Goal: Navigation & Orientation: Find specific page/section

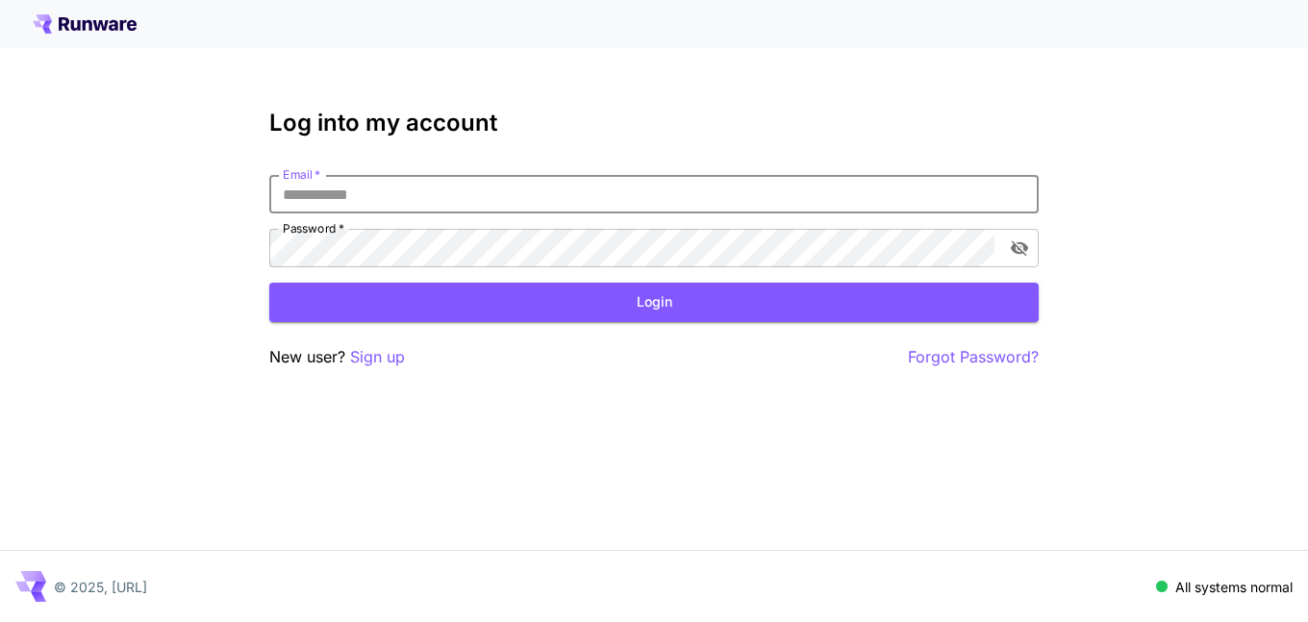
click at [327, 191] on input "Email   *" at bounding box center [654, 194] width 770 height 38
type input "**********"
click at [596, 312] on button "Login" at bounding box center [654, 302] width 770 height 39
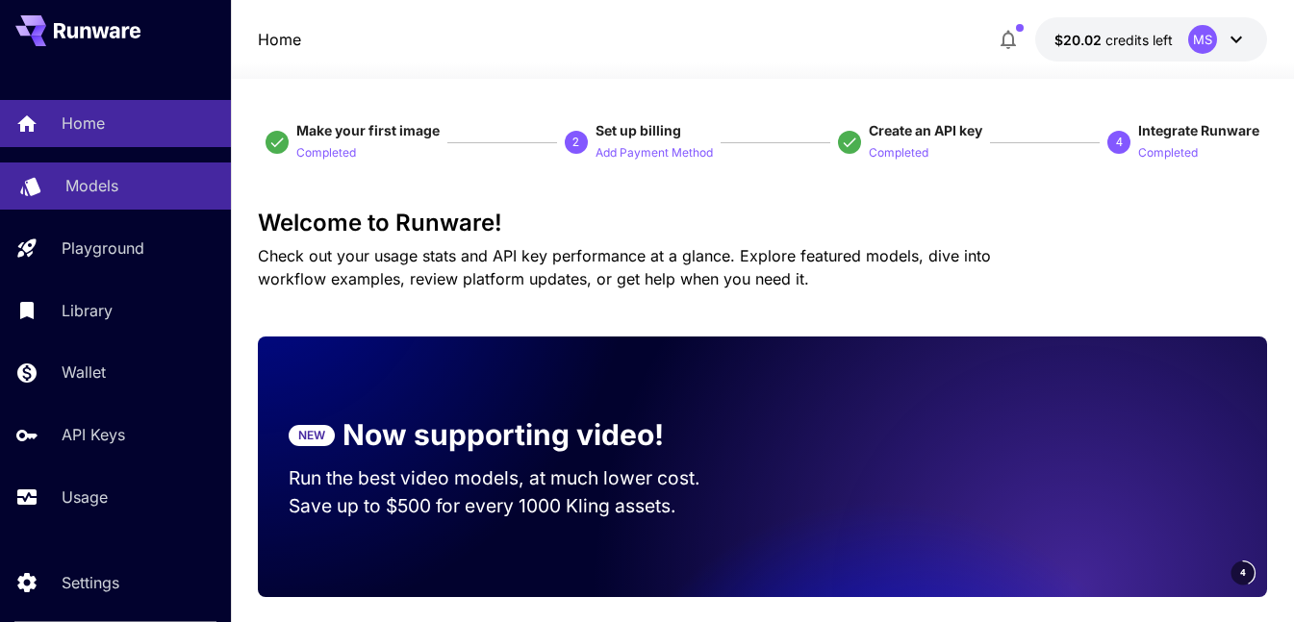
click at [96, 198] on link "Models" at bounding box center [115, 186] width 231 height 47
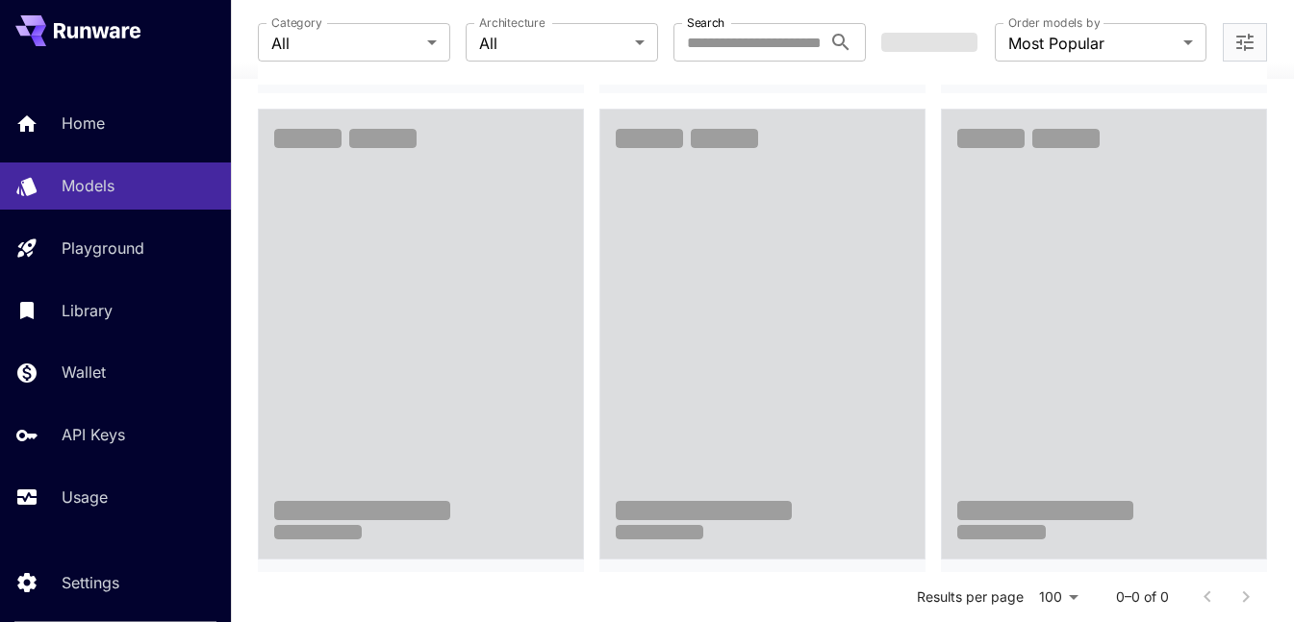
scroll to position [2790, 0]
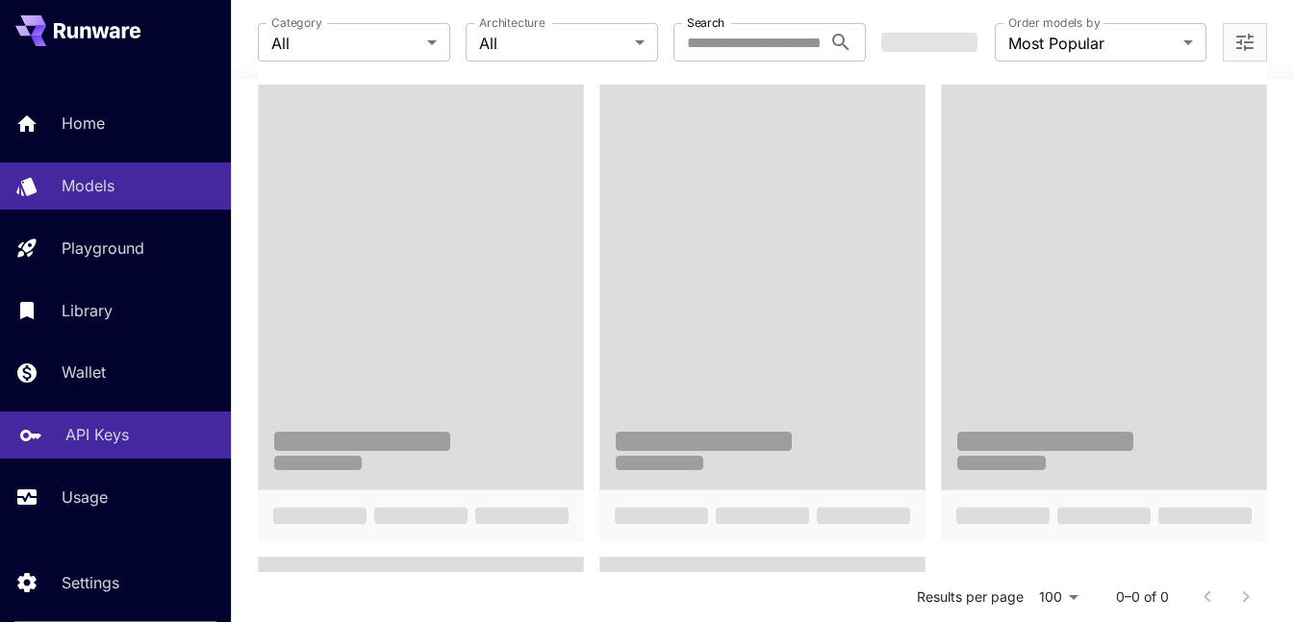
click at [120, 423] on p "API Keys" at bounding box center [96, 434] width 63 height 23
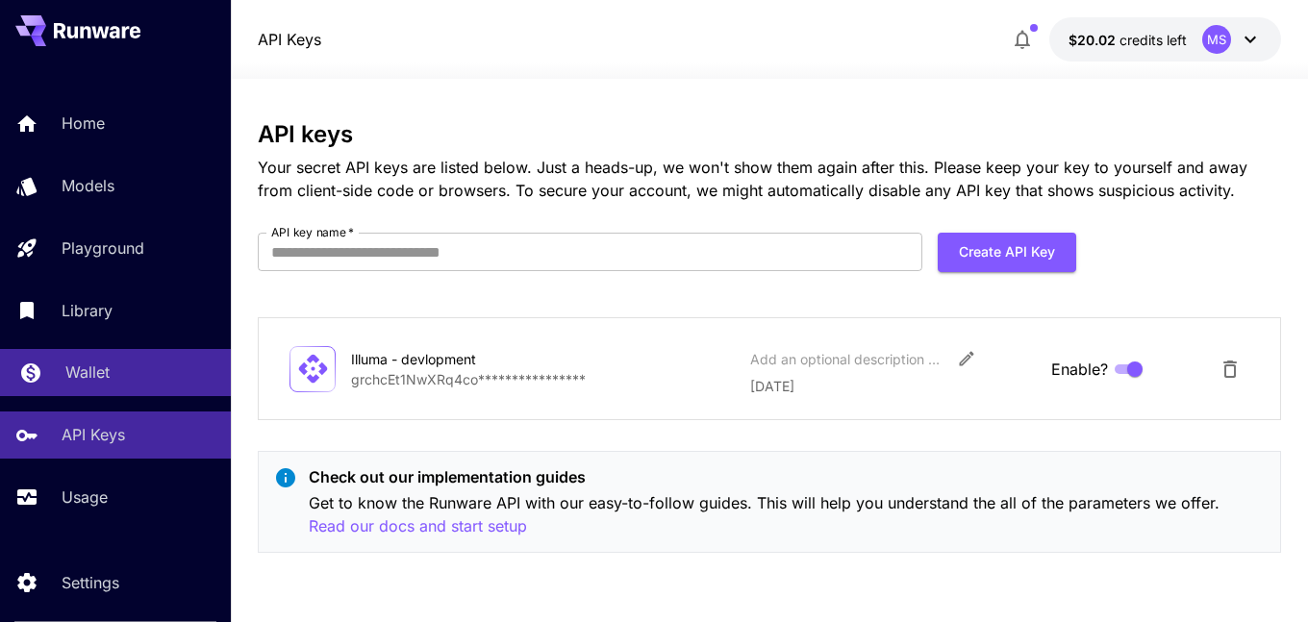
click at [128, 364] on div "Wallet" at bounding box center [140, 372] width 150 height 23
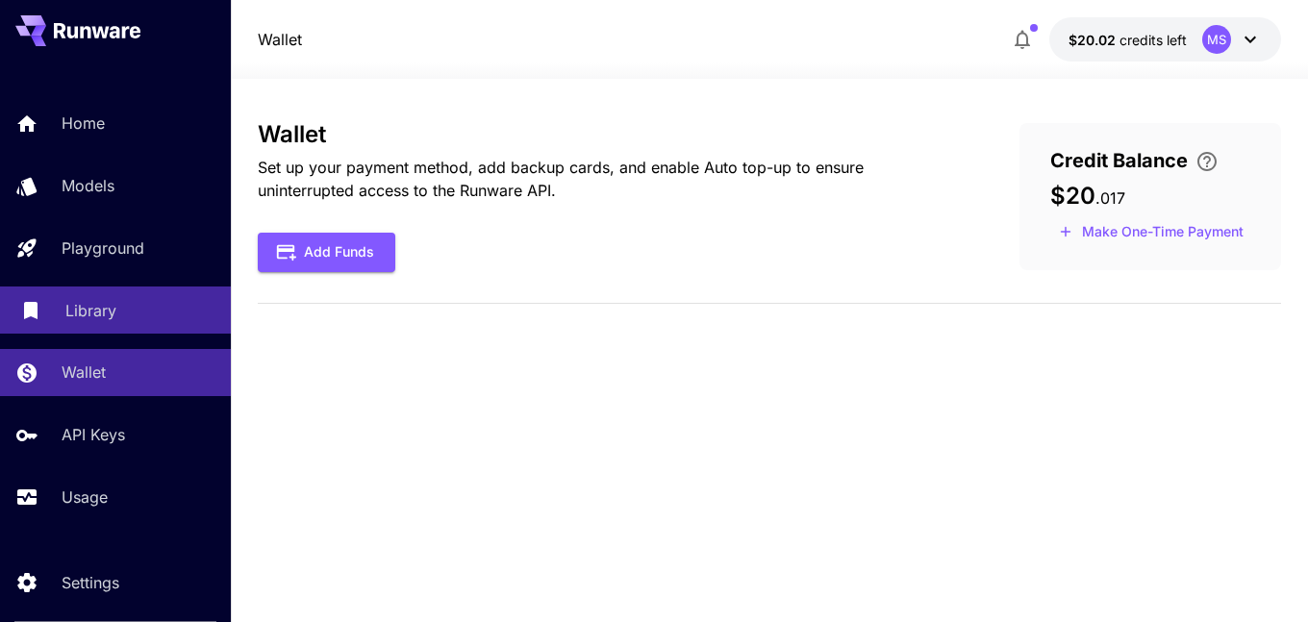
click at [123, 297] on link "Library" at bounding box center [115, 310] width 231 height 47
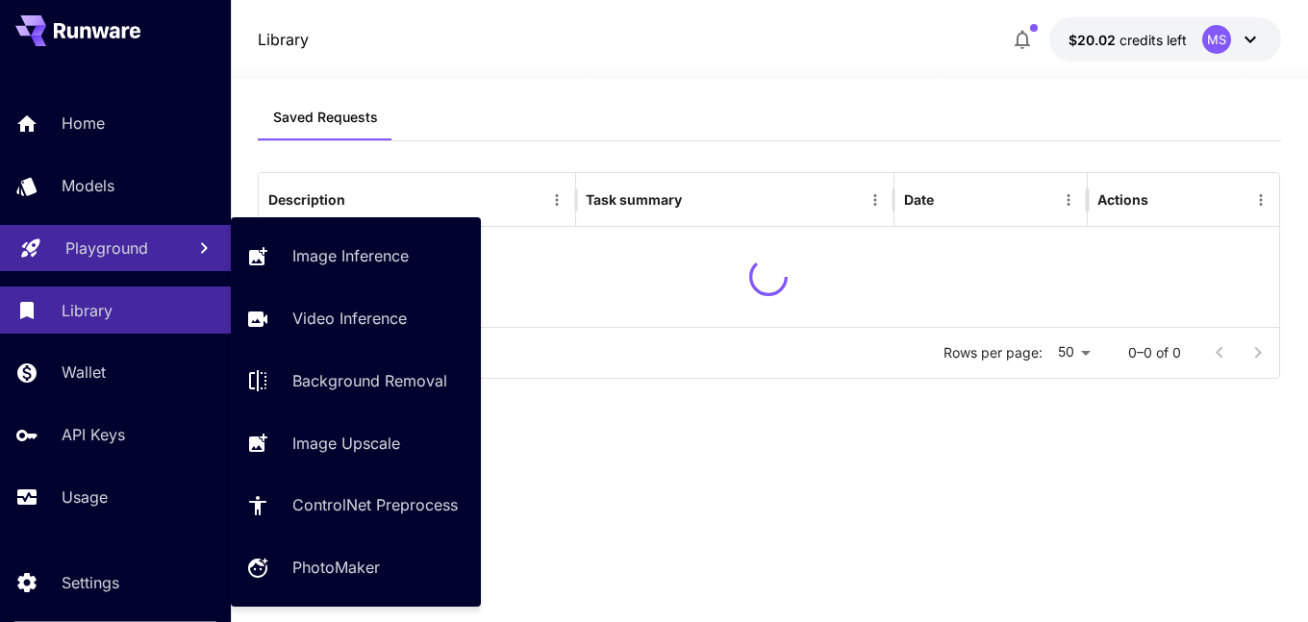
click at [142, 253] on p "Playground" at bounding box center [106, 248] width 83 height 23
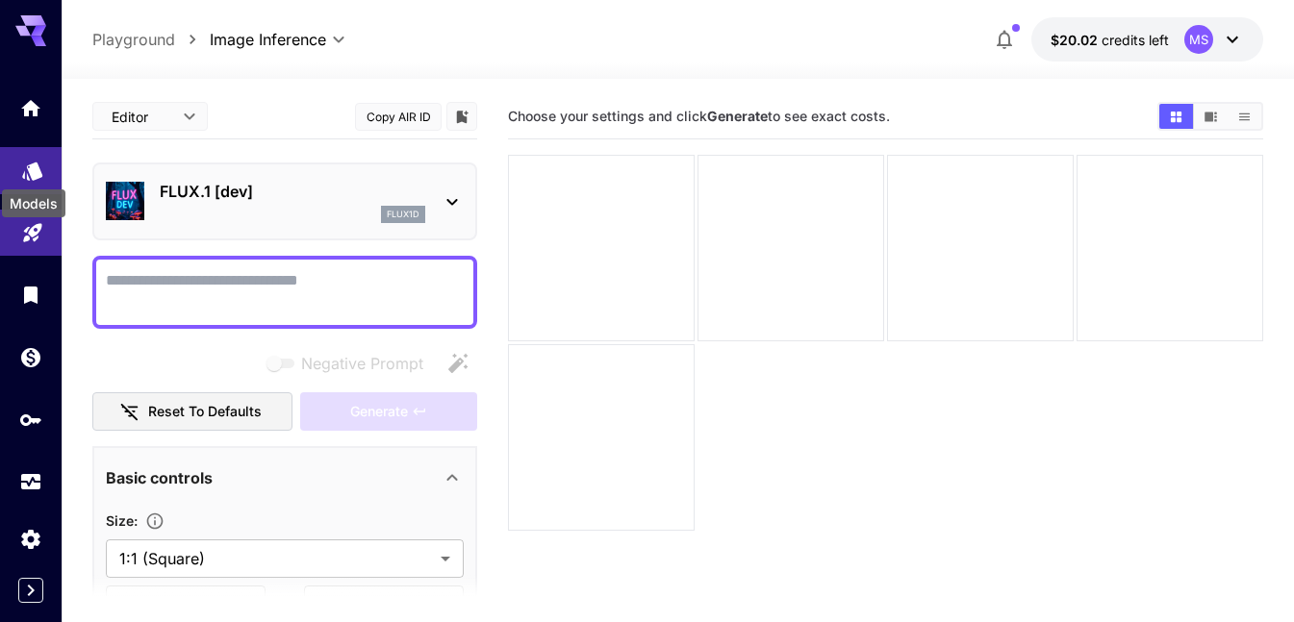
click at [23, 174] on icon "Models" at bounding box center [32, 165] width 23 height 23
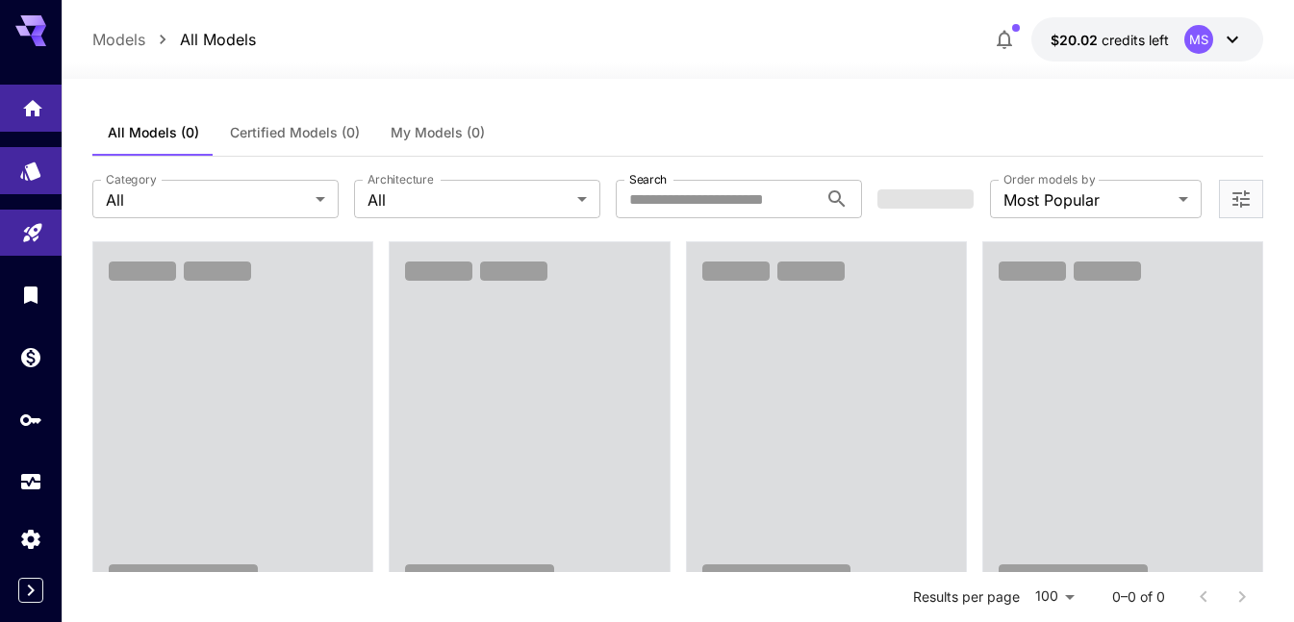
click at [39, 87] on link at bounding box center [31, 108] width 62 height 47
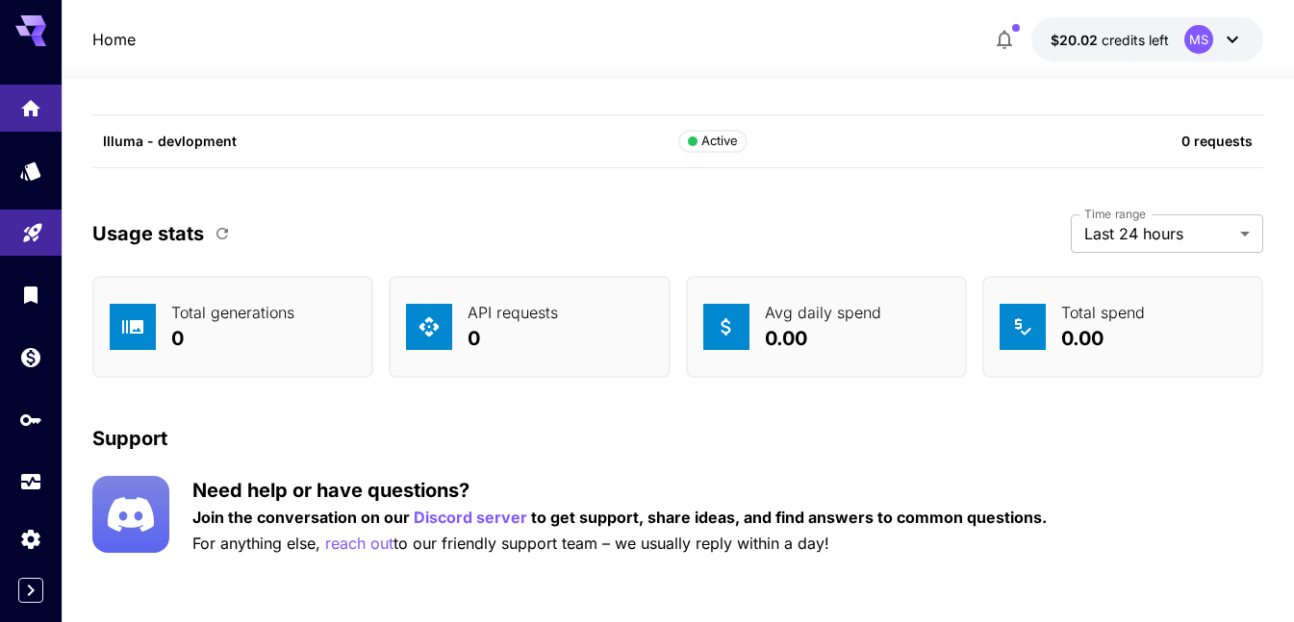
scroll to position [6992, 0]
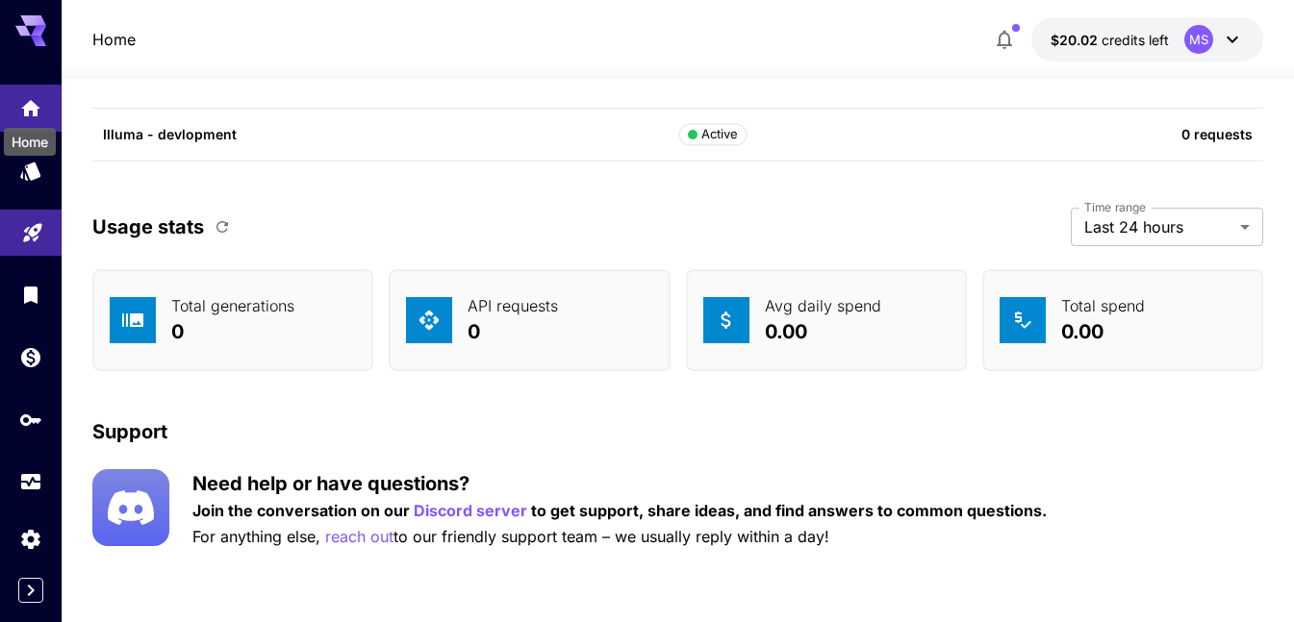
click at [31, 152] on div "Home" at bounding box center [30, 142] width 52 height 28
click at [34, 175] on icon "Models" at bounding box center [32, 165] width 23 height 23
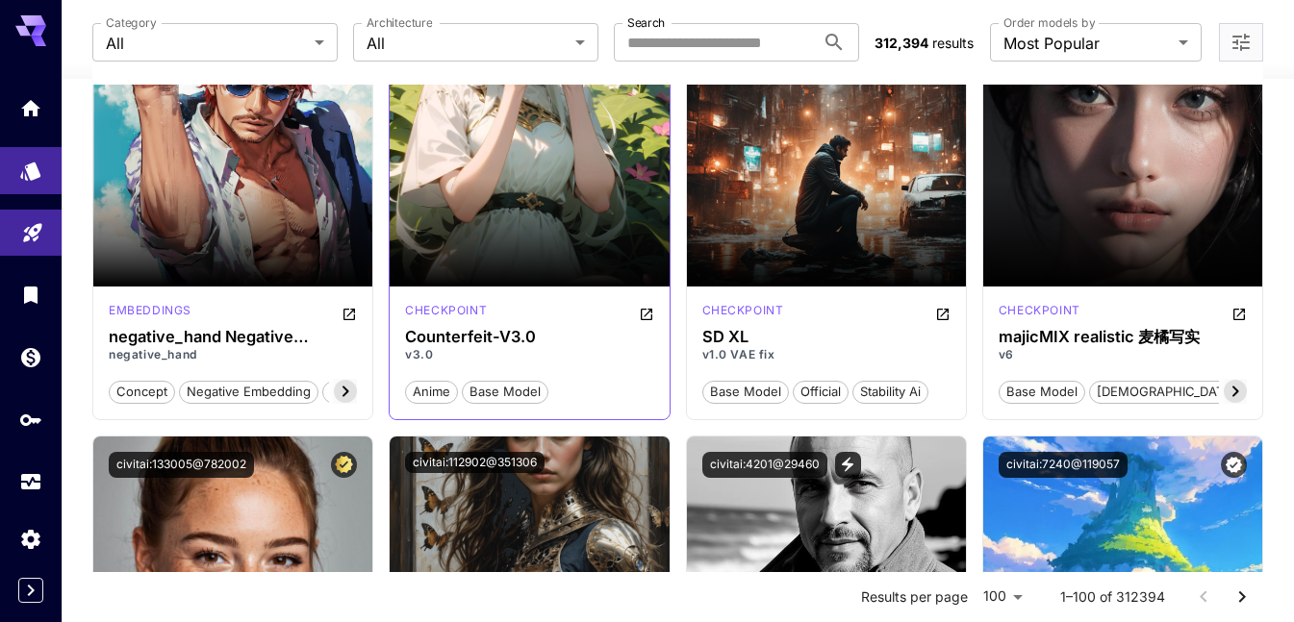
scroll to position [4683, 0]
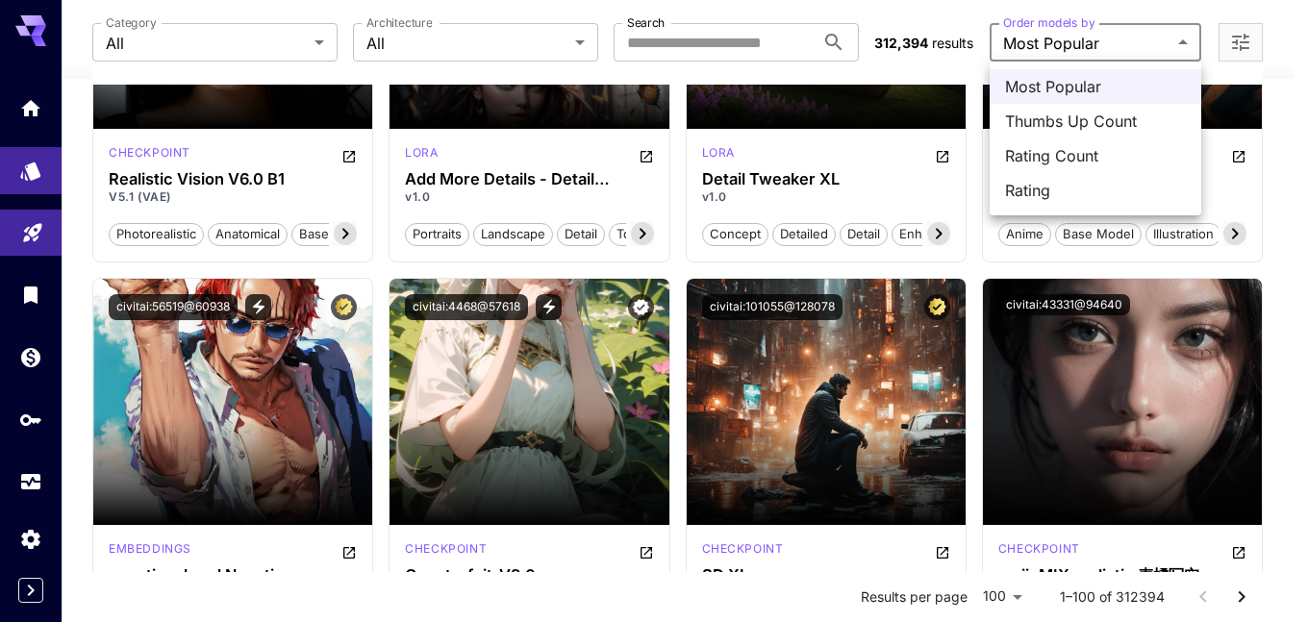
click at [909, 176] on div at bounding box center [654, 311] width 1308 height 622
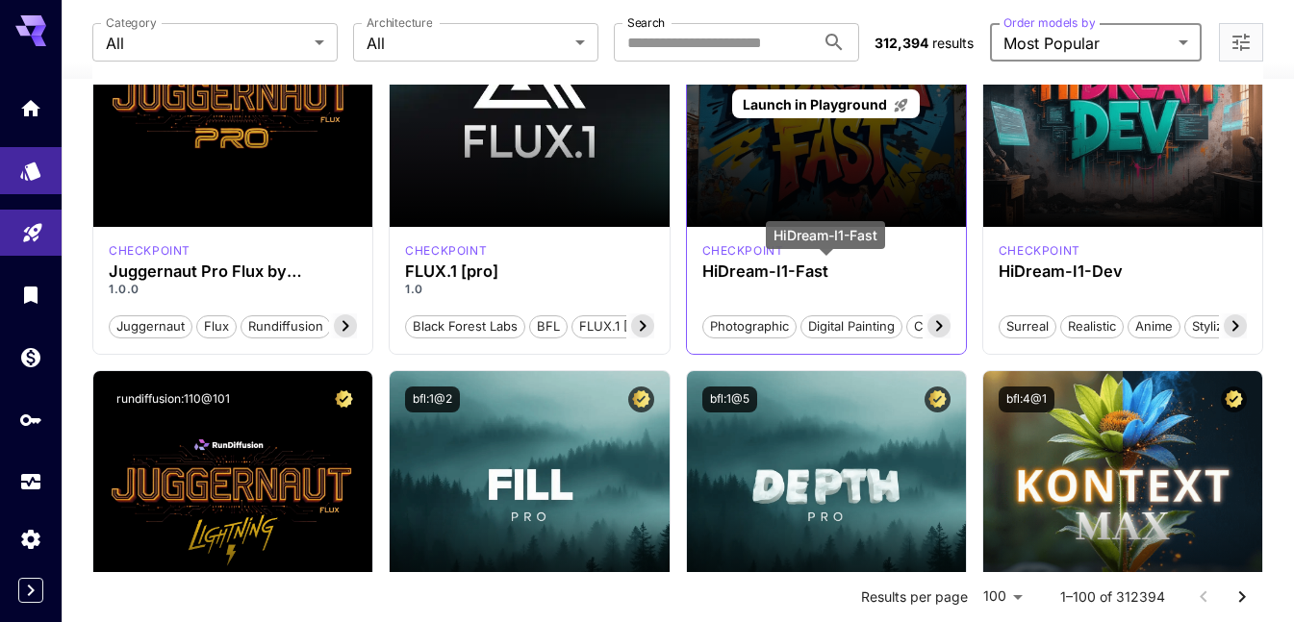
scroll to position [0, 0]
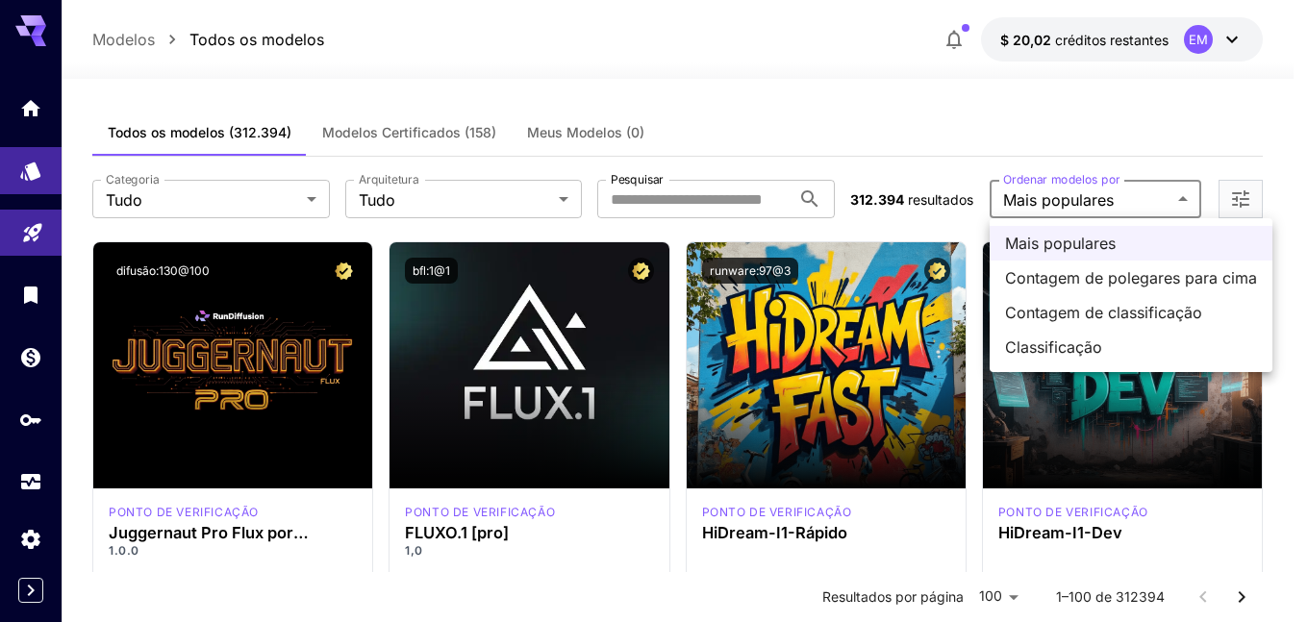
click at [1262, 183] on div at bounding box center [654, 311] width 1308 height 622
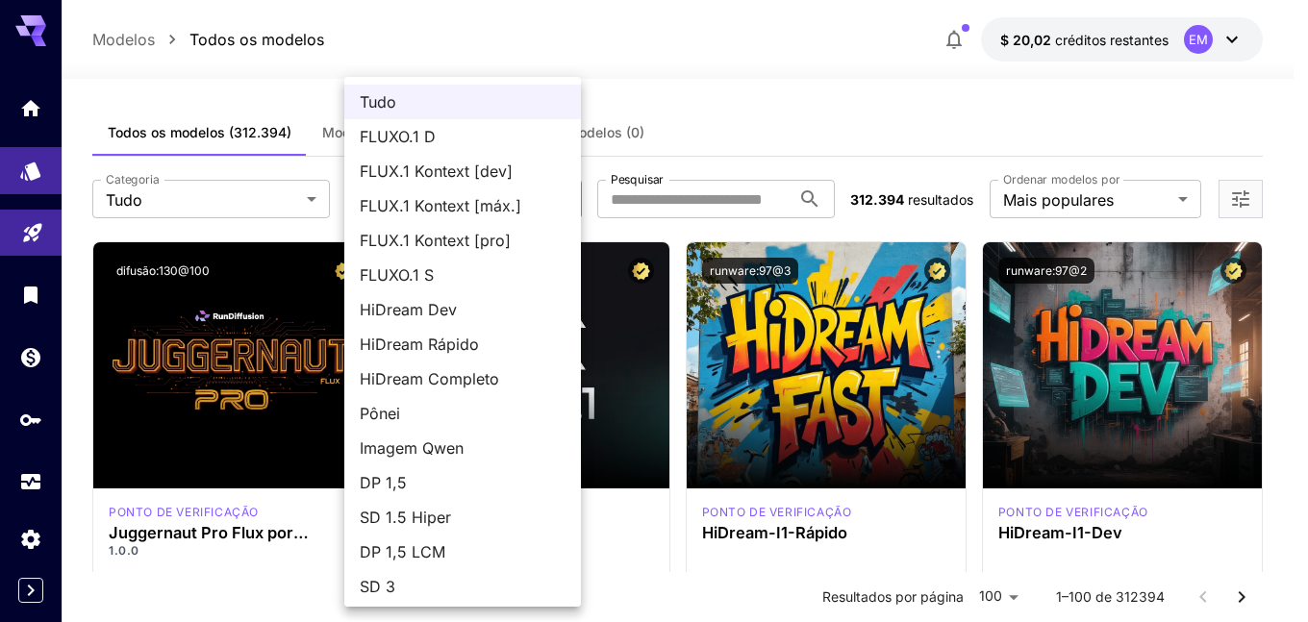
click at [687, 121] on div at bounding box center [654, 311] width 1308 height 622
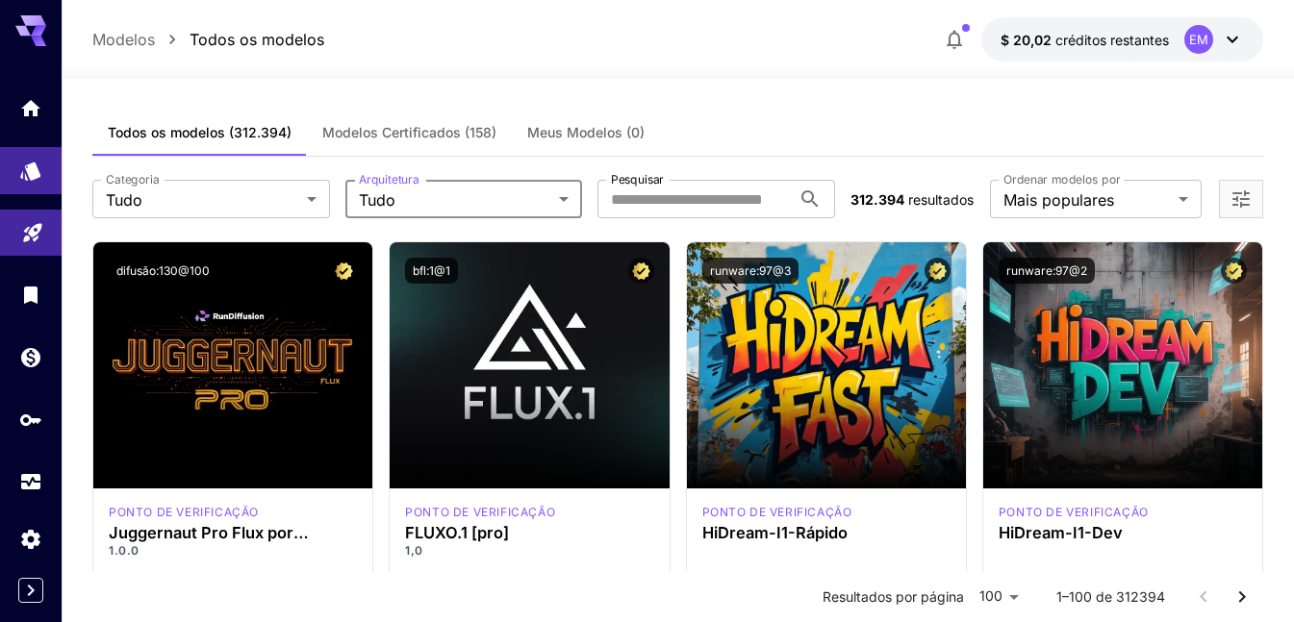
click at [383, 130] on font "Modelos Certificados (158)" at bounding box center [409, 132] width 174 height 16
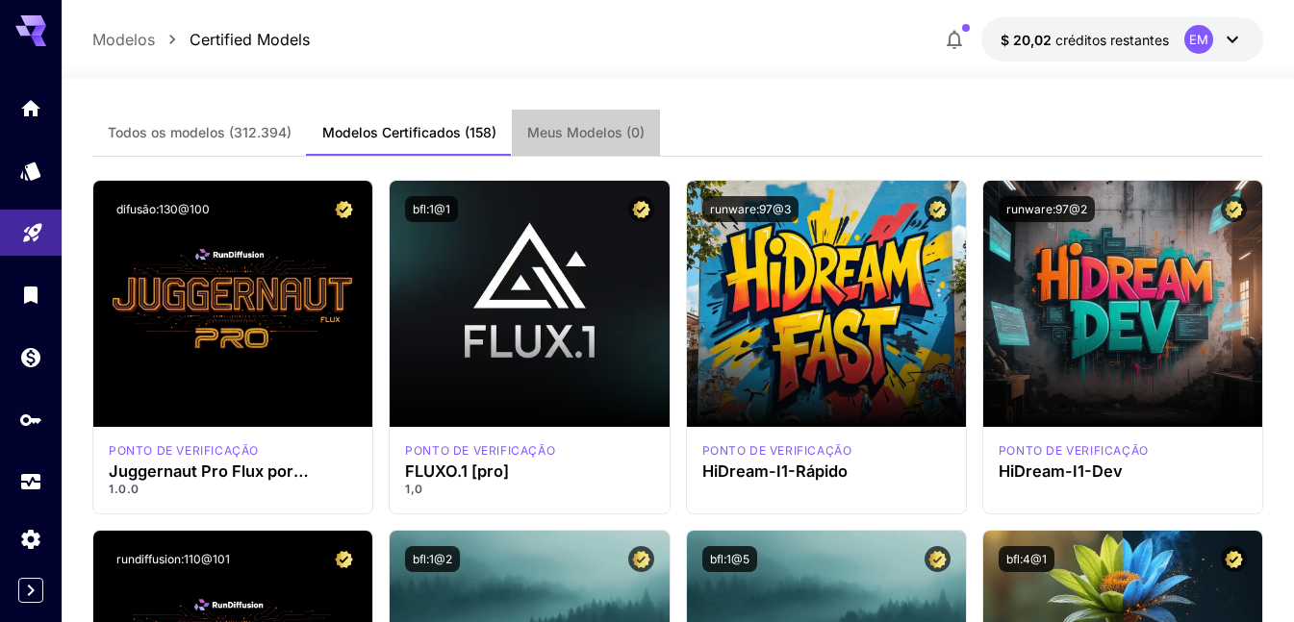
click at [542, 130] on font "Meus Modelos (0)" at bounding box center [585, 132] width 117 height 16
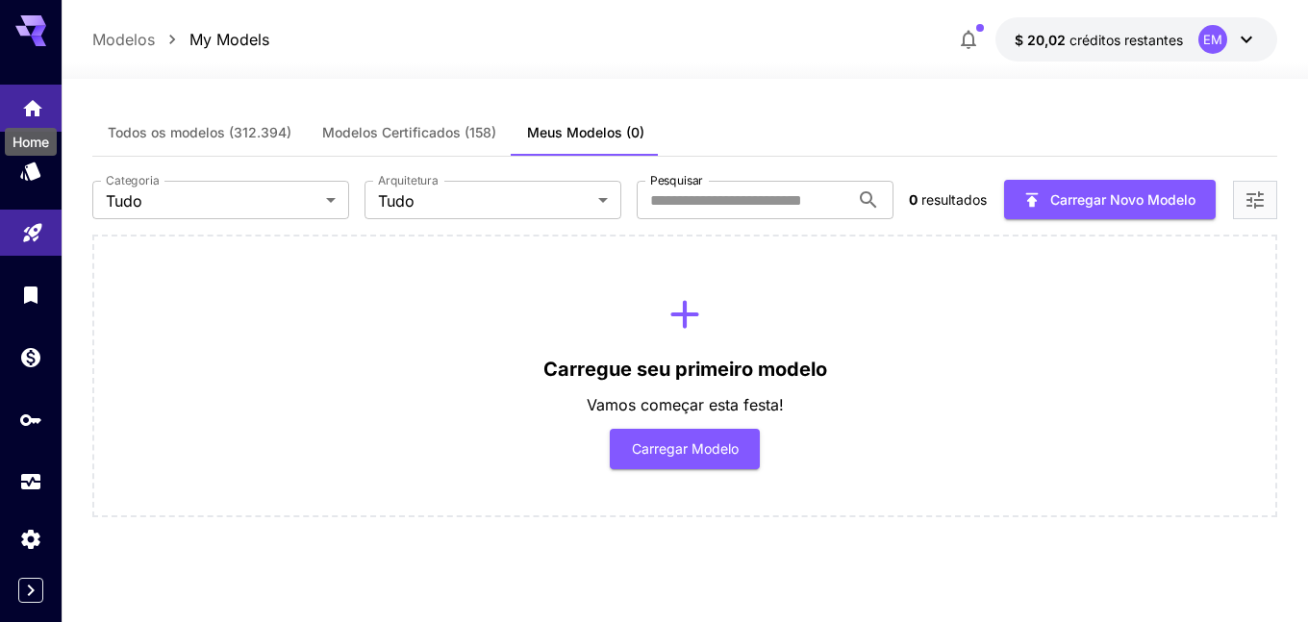
click at [37, 107] on icon "Início" at bounding box center [32, 102] width 19 height 16
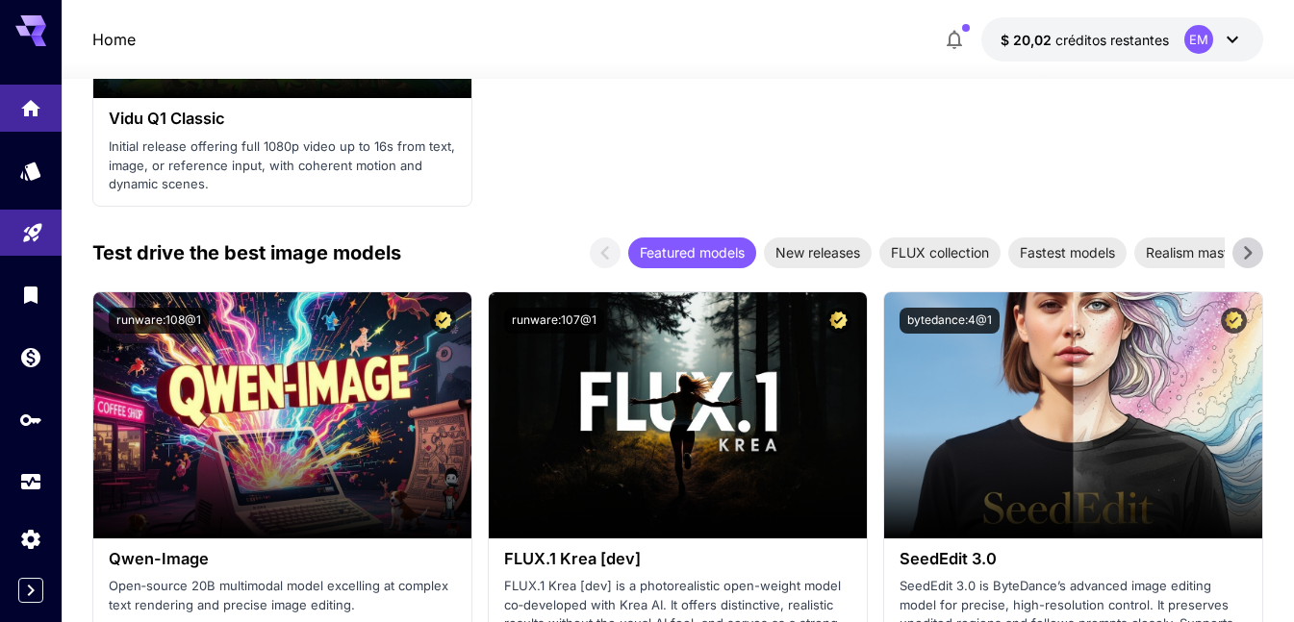
scroll to position [3175, 0]
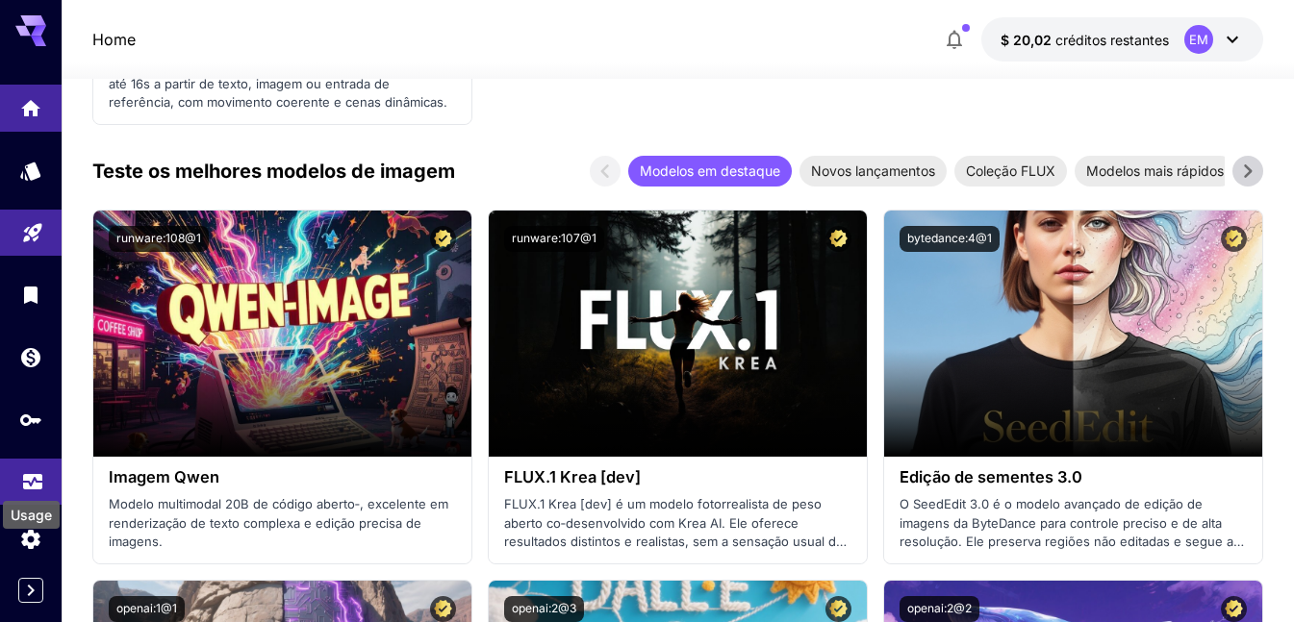
click at [19, 476] on link at bounding box center [31, 482] width 62 height 47
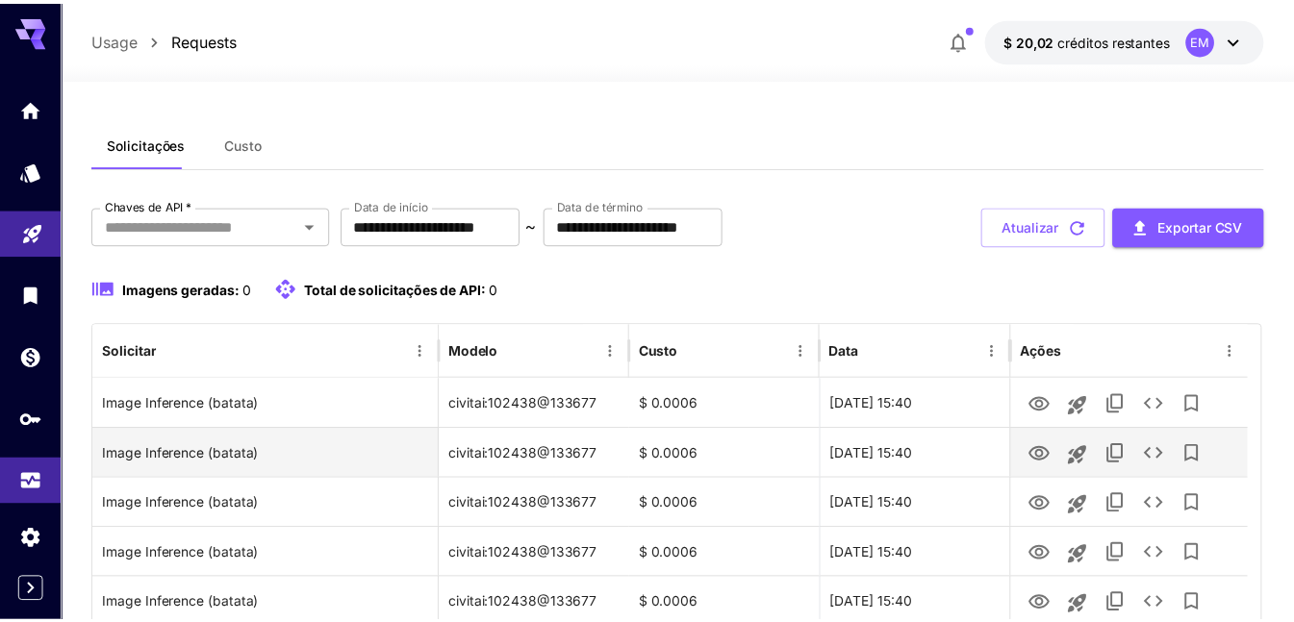
scroll to position [192, 0]
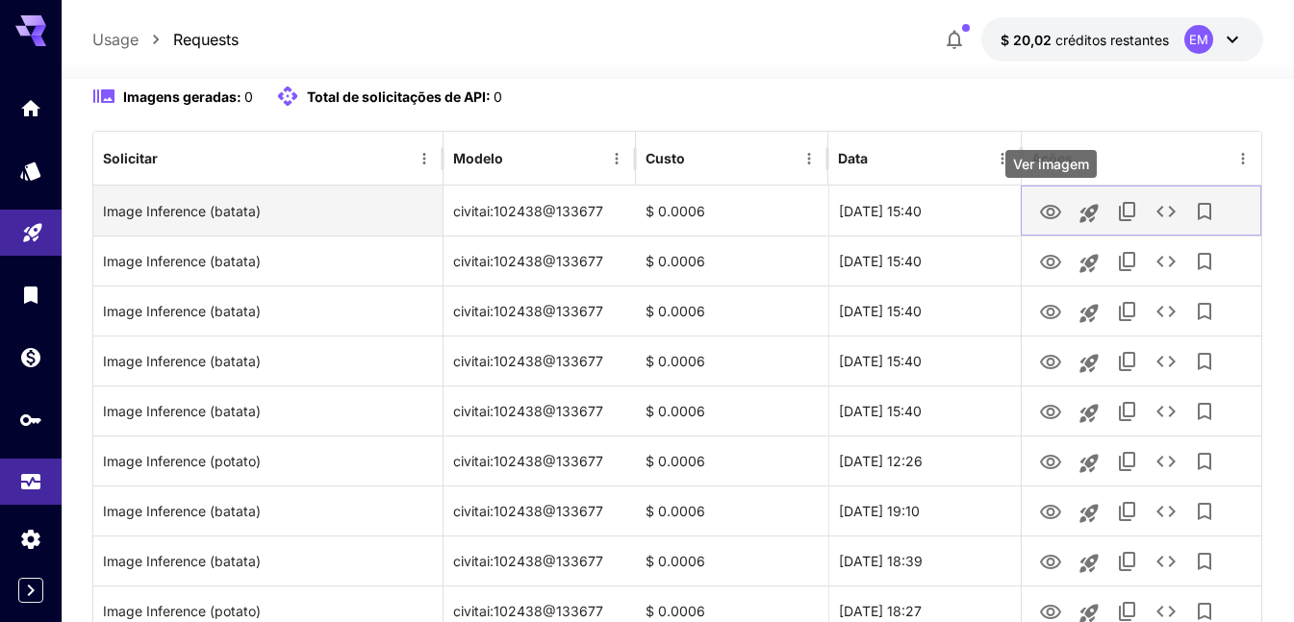
click at [1043, 205] on icon "View Image" at bounding box center [1050, 212] width 23 height 23
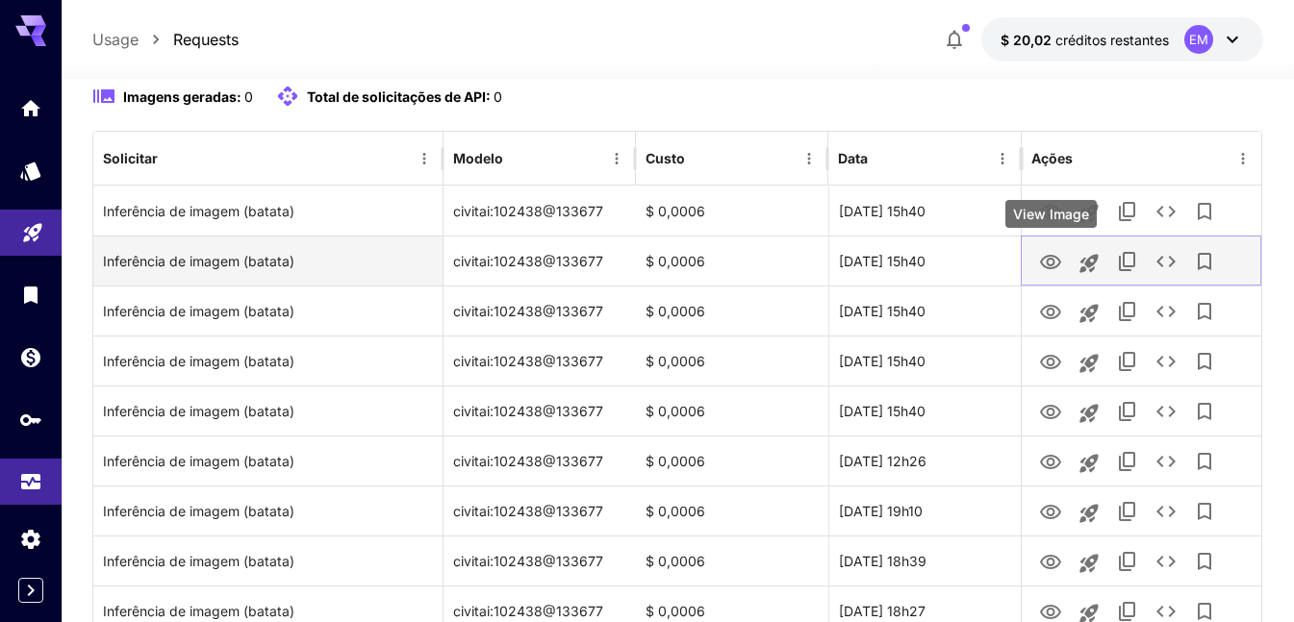
click at [1054, 256] on icon "Ver imagem" at bounding box center [1050, 262] width 21 height 14
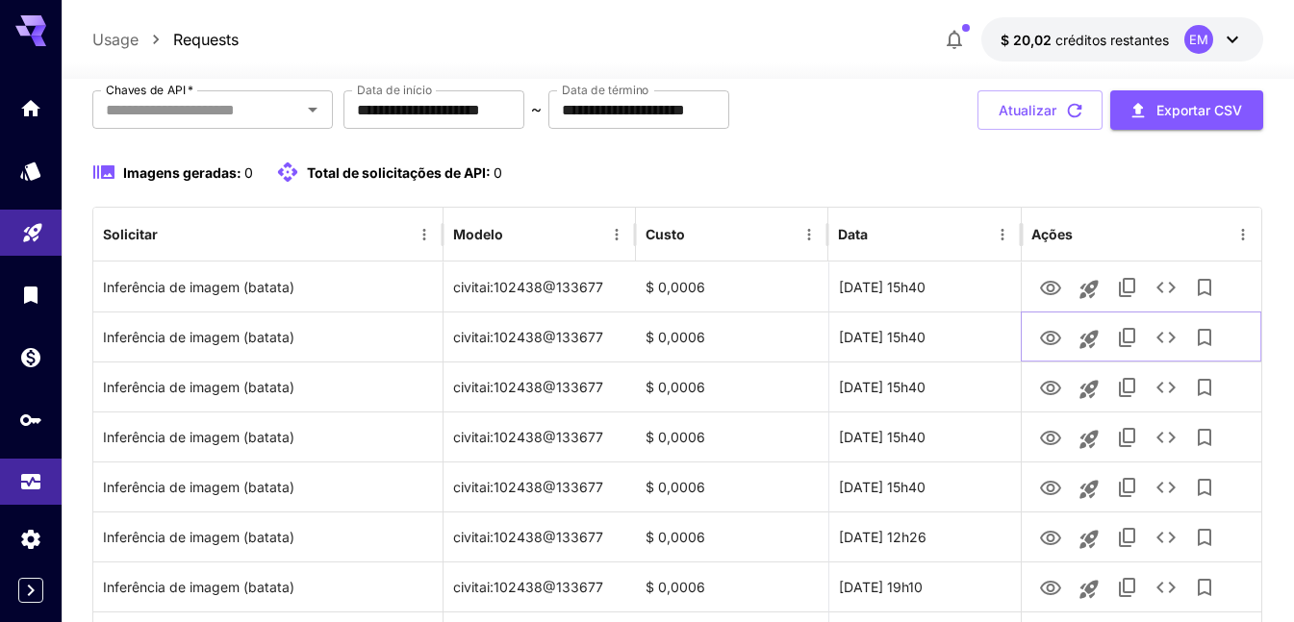
scroll to position [0, 0]
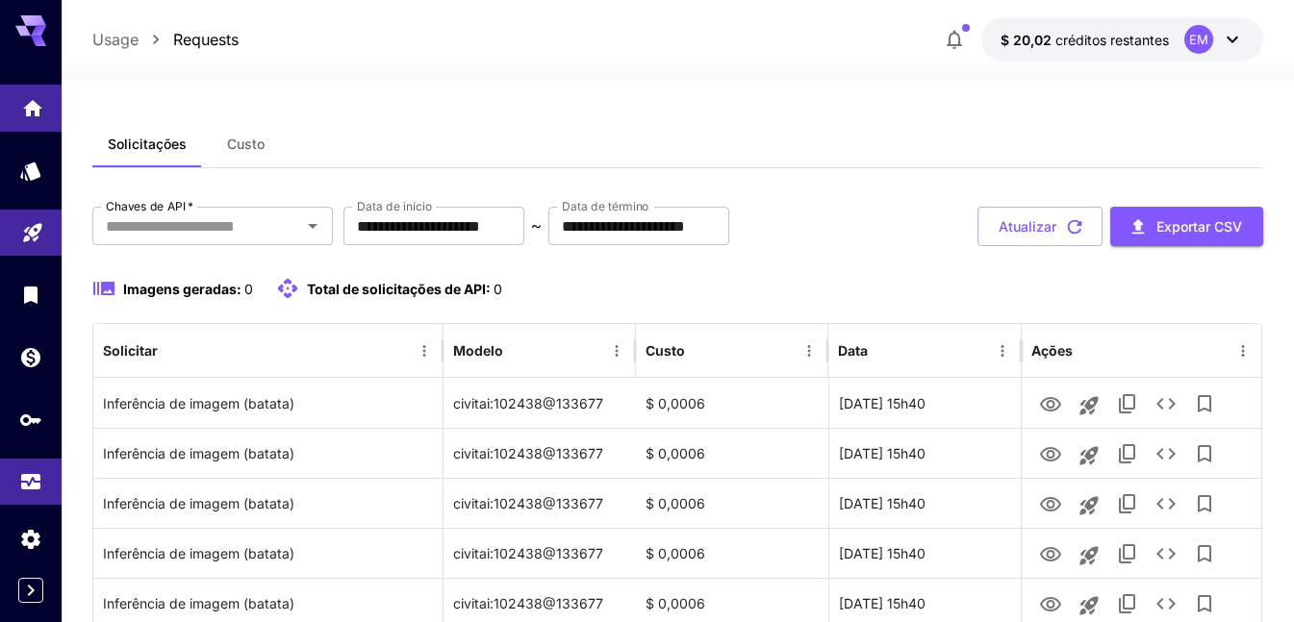
click at [27, 88] on link at bounding box center [31, 108] width 62 height 47
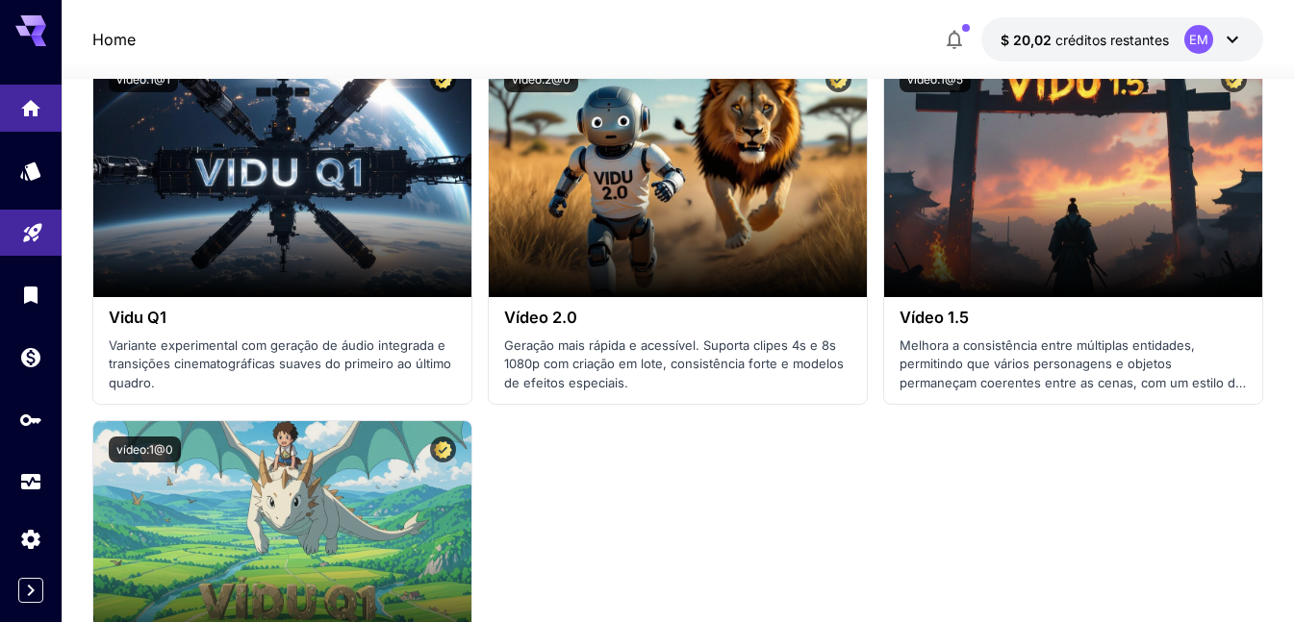
scroll to position [2694, 0]
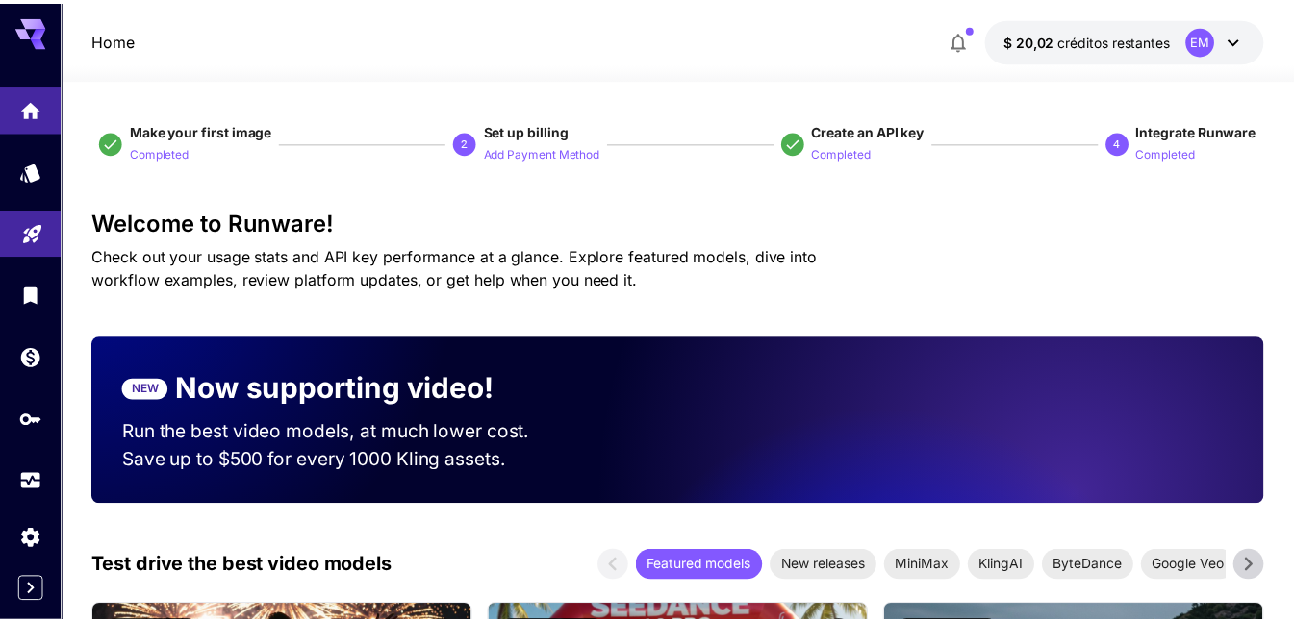
scroll to position [3175, 0]
